Goal: Task Accomplishment & Management: Manage account settings

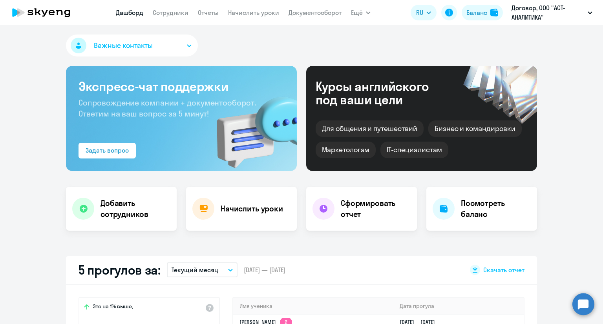
select select "30"
click at [160, 12] on link "Сотрудники" at bounding box center [171, 13] width 36 height 8
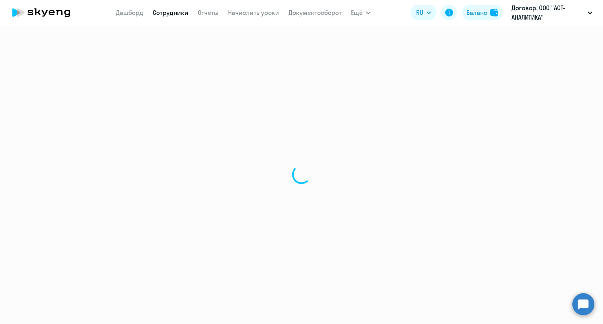
select select "30"
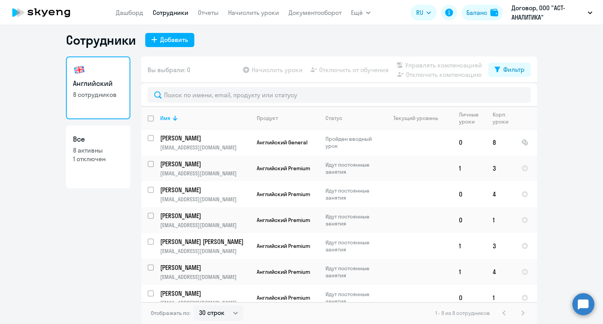
click at [131, 16] on app-menu-item-link "Дашборд" at bounding box center [129, 13] width 27 height 10
click at [133, 11] on link "Дашборд" at bounding box center [129, 13] width 27 height 8
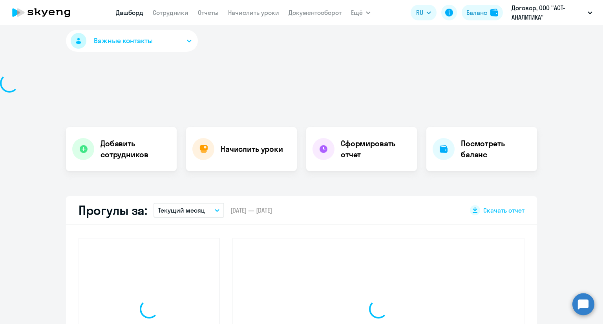
select select "30"
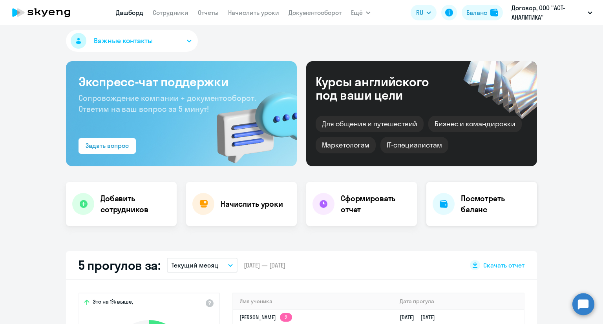
click at [488, 203] on h4 "Посмотреть баланс" at bounding box center [496, 204] width 70 height 22
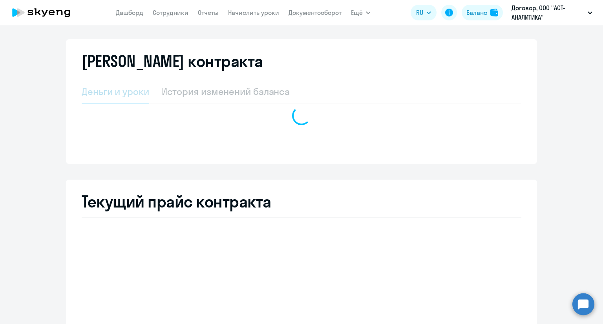
select select "english_adult_not_native_speaker"
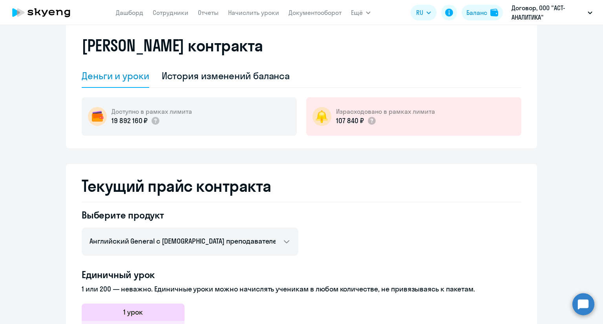
scroll to position [20, 0]
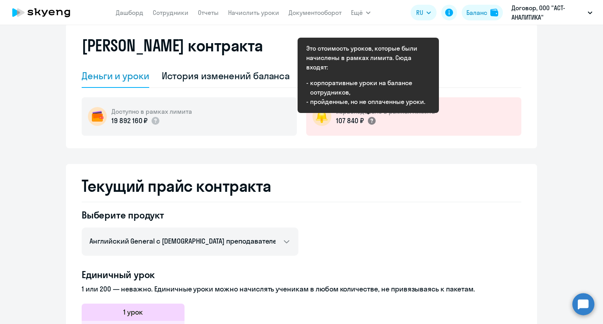
click at [370, 119] on icon at bounding box center [371, 121] width 2 height 4
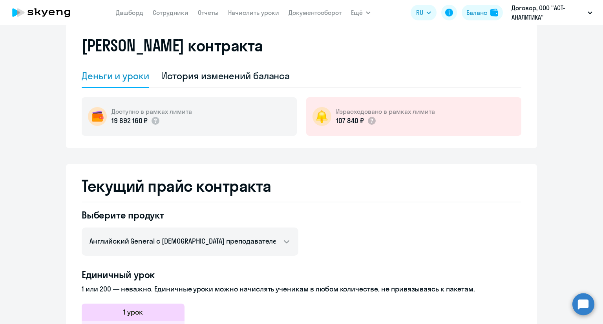
click at [54, 9] on icon at bounding box center [41, 13] width 69 height 20
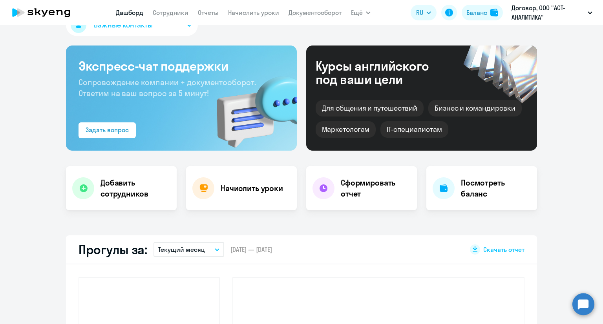
select select "30"
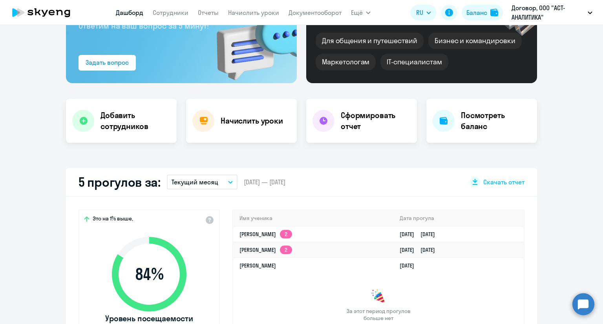
scroll to position [88, 0]
click at [174, 14] on link "Сотрудники" at bounding box center [171, 13] width 36 height 8
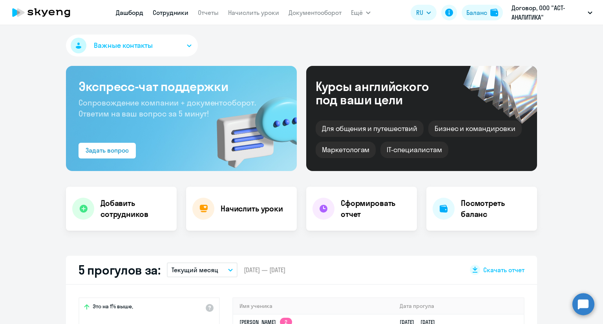
select select "30"
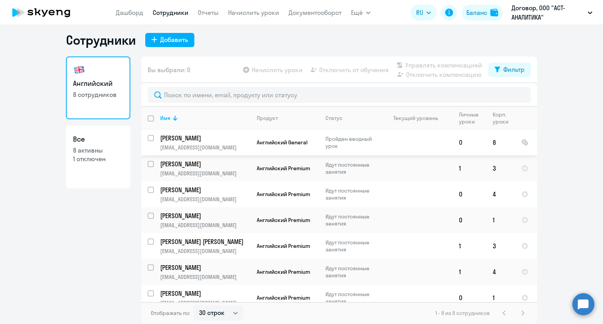
click at [353, 139] on p "Пройден вводный урок" at bounding box center [352, 142] width 54 height 14
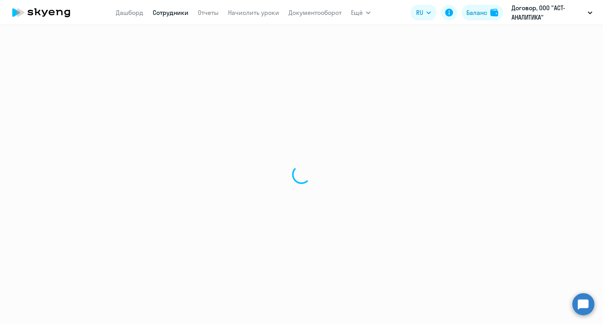
select select "english"
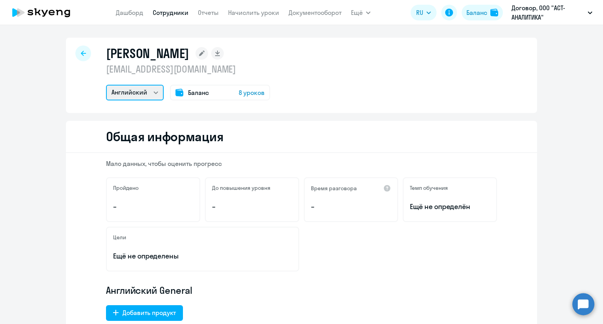
click at [141, 88] on select "Английский" at bounding box center [135, 93] width 58 height 16
click at [300, 83] on div "[PERSON_NAME] [EMAIL_ADDRESS][DOMAIN_NAME] Английский Баланс 8 уроков" at bounding box center [301, 75] width 471 height 75
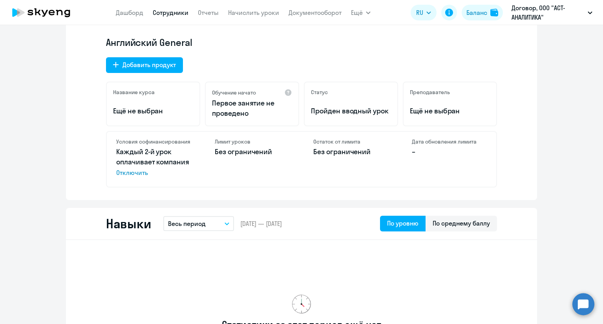
scroll to position [252, 0]
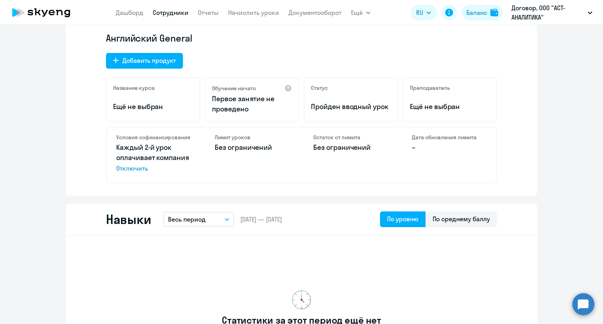
click at [132, 168] on span "Отключить" at bounding box center [153, 168] width 75 height 9
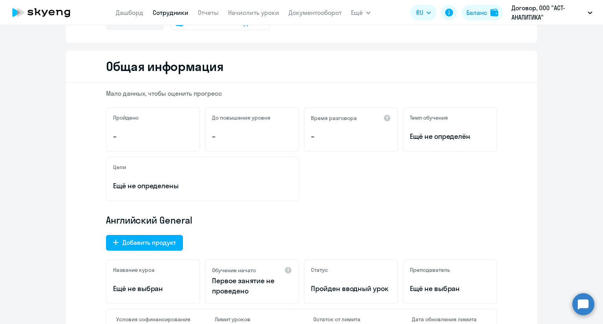
scroll to position [0, 0]
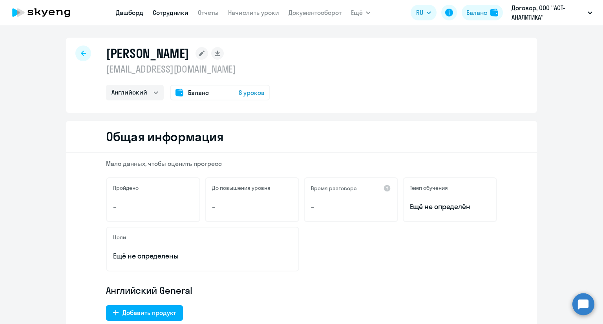
click at [134, 13] on link "Дашборд" at bounding box center [129, 13] width 27 height 8
select select "30"
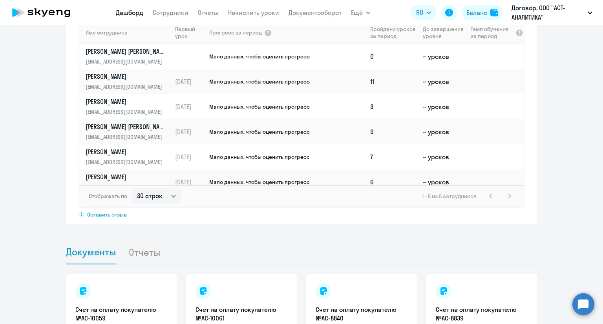
scroll to position [570, 0]
click at [117, 135] on p "[EMAIL_ADDRESS][DOMAIN_NAME]" at bounding box center [126, 137] width 81 height 9
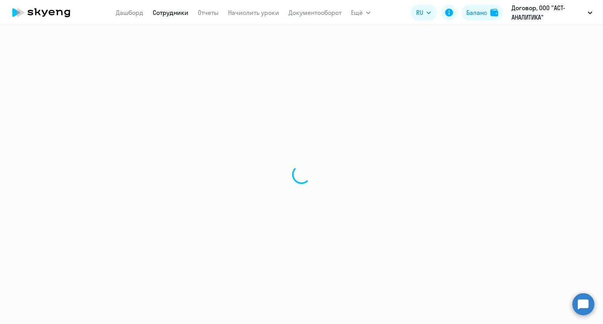
select select "english"
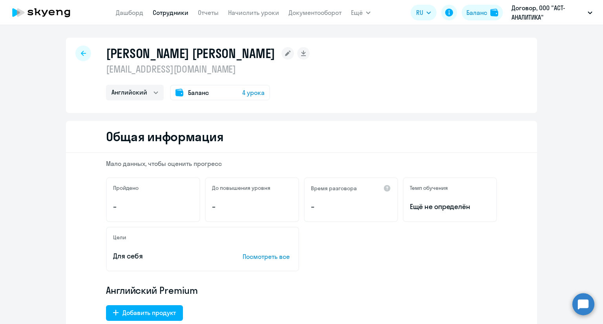
click at [50, 16] on icon at bounding box center [41, 13] width 69 height 20
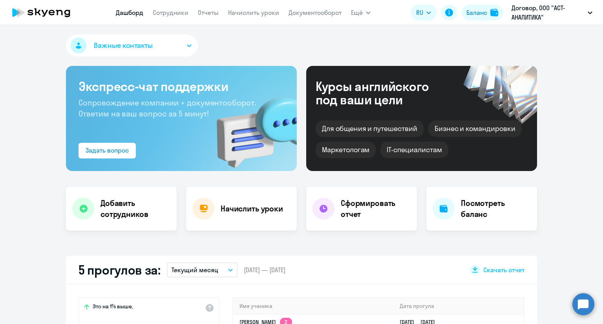
select select "30"
